Goal: Information Seeking & Learning: Check status

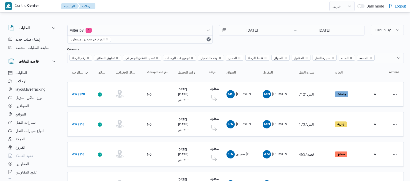
select select "ar"
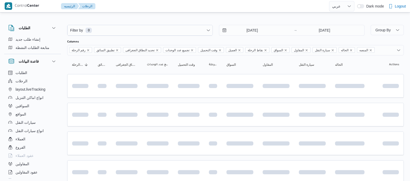
select select "ar"
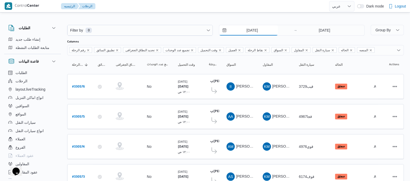
click at [243, 30] on input "[DATE]" at bounding box center [248, 30] width 59 height 10
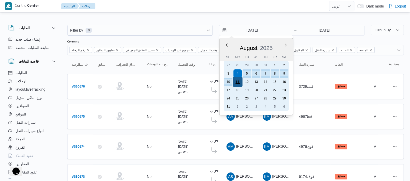
click at [238, 79] on div "11" at bounding box center [238, 82] width 10 height 10
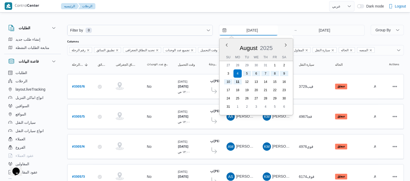
type input "[DATE]"
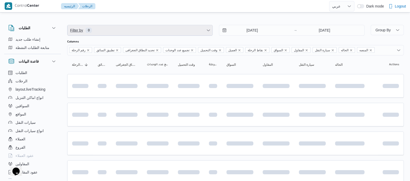
click at [177, 25] on span "Filter by 0" at bounding box center [140, 30] width 145 height 10
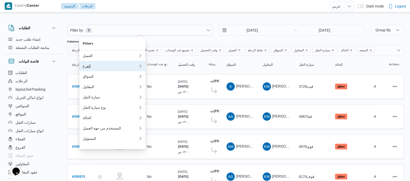
click at [94, 68] on div "الفرع" at bounding box center [111, 66] width 56 height 4
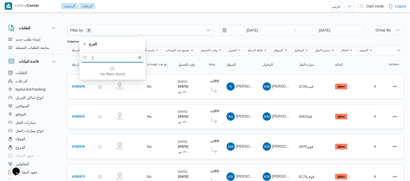
type input "]"
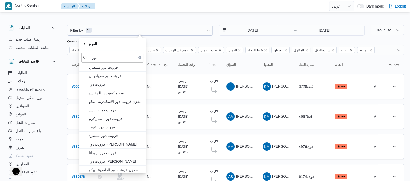
type input "دور"
click at [94, 69] on span "فرونت دور مسطرد" at bounding box center [116, 67] width 54 height 6
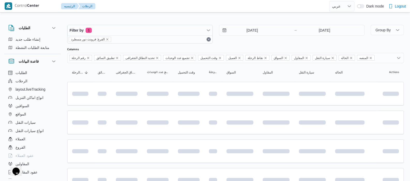
click at [62, 68] on div "الطلبات إنشاء طلب جديد متابعة الطلبات النشطة قاعدة البيانات الطلبات الرحلات lay…" at bounding box center [35, 101] width 62 height 160
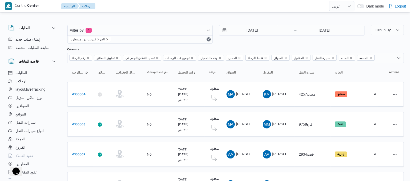
click at [106, 38] on icon "remove selected entity" at bounding box center [107, 39] width 3 height 3
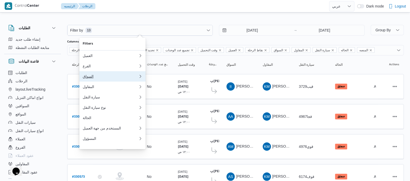
click at [88, 81] on button "السواق" at bounding box center [112, 76] width 66 height 10
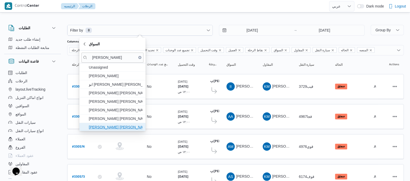
click at [116, 127] on span "[PERSON_NAME] [PERSON_NAME]" at bounding box center [116, 127] width 54 height 6
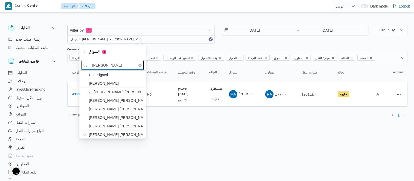
click at [125, 68] on input "[PERSON_NAME]" at bounding box center [112, 65] width 62 height 10
type input "م"
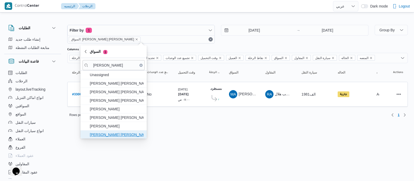
click at [125, 135] on span "[PERSON_NAME] [PERSON_NAME]" at bounding box center [117, 134] width 54 height 6
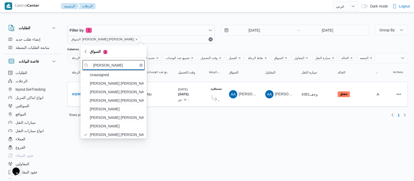
click at [116, 68] on input "[PERSON_NAME]" at bounding box center [114, 65] width 62 height 10
type input "ا"
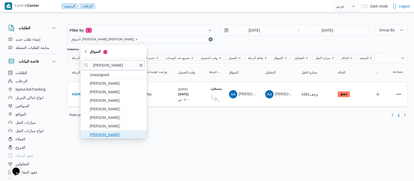
click at [111, 132] on span "[PERSON_NAME]" at bounding box center [117, 134] width 54 height 6
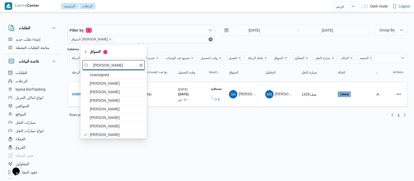
click at [115, 65] on input "[PERSON_NAME]" at bounding box center [114, 65] width 62 height 10
type input "س"
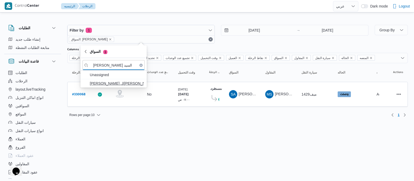
type input "[PERSON_NAME] السيد"
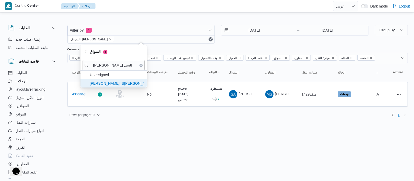
click at [113, 86] on span "[PERSON_NAME] ال[PERSON_NAME]" at bounding box center [117, 83] width 54 height 6
click at [86, 50] on icon "button" at bounding box center [86, 51] width 4 height 4
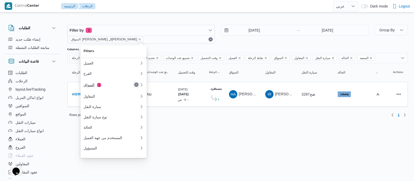
click at [136, 85] on button "Remove" at bounding box center [136, 84] width 6 height 6
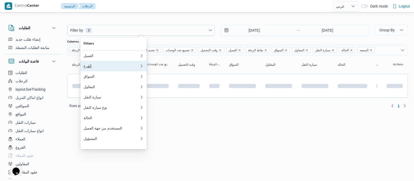
click at [98, 68] on div "الفرع" at bounding box center [111, 66] width 54 height 4
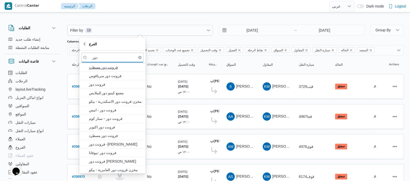
type input "دور"
click at [98, 68] on span "فرونت دور مسطرد" at bounding box center [116, 67] width 54 height 6
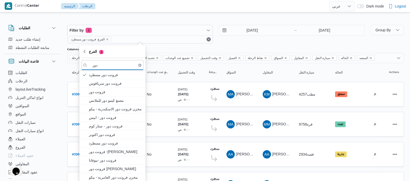
click at [59, 69] on div "الطلبات الرحلات layout.liveTracking انواع اماكن التنزيل السواقين المواقع سيارات…" at bounding box center [32, 125] width 57 height 112
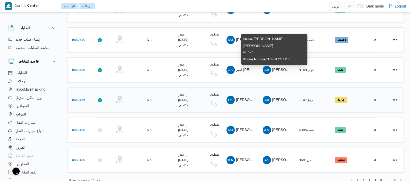
scroll to position [208, 0]
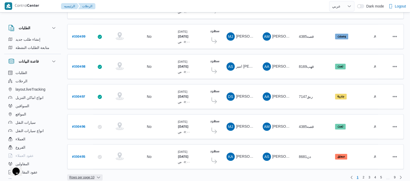
click at [93, 174] on span "Rows per page : 10" at bounding box center [81, 177] width 25 height 6
click at [88, 156] on button "20 rows" at bounding box center [88, 159] width 29 height 10
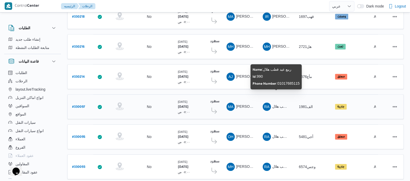
scroll to position [502, 0]
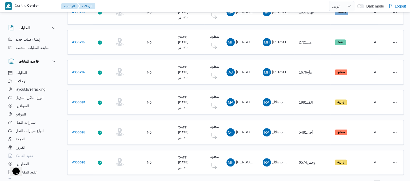
click at [377, 180] on span "2" at bounding box center [377, 183] width 2 height 6
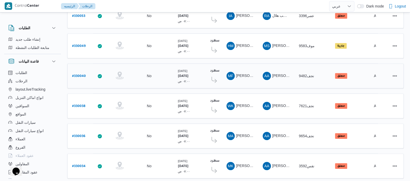
scroll to position [502, 0]
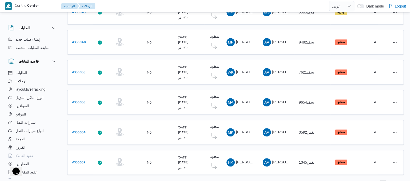
click at [381, 180] on span "3" at bounding box center [383, 183] width 6 height 6
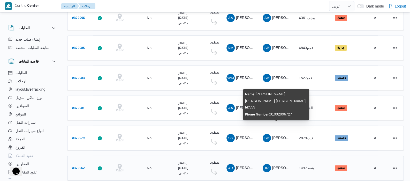
scroll to position [502, 0]
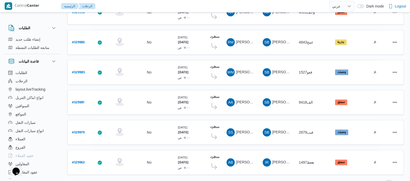
click at [390, 180] on span "4" at bounding box center [389, 183] width 6 height 6
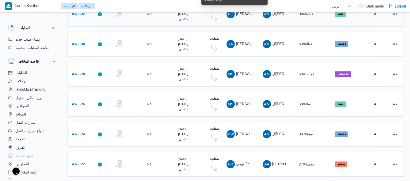
scroll to position [502, 0]
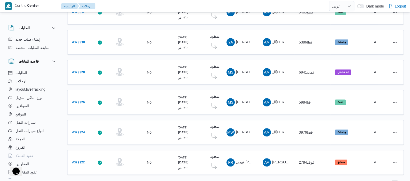
click at [395, 180] on span "5" at bounding box center [395, 183] width 2 height 6
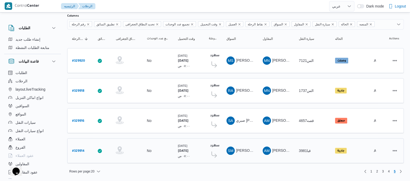
scroll to position [31, 0]
